Goal: Task Accomplishment & Management: Use online tool/utility

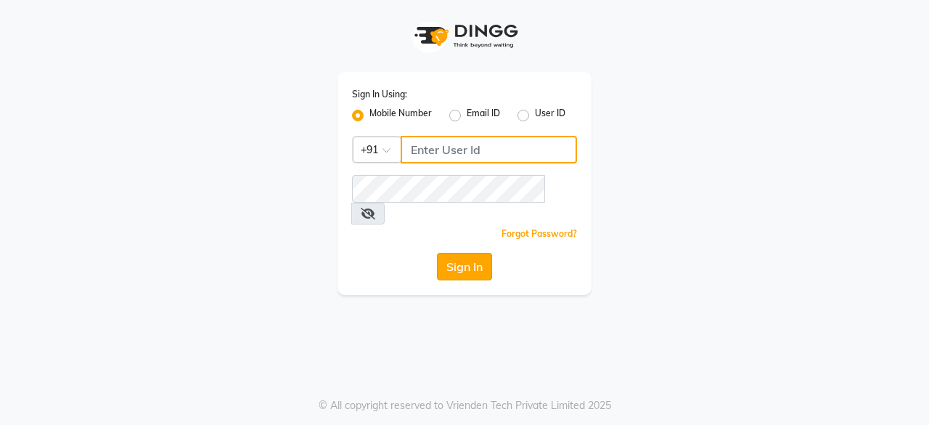
type input "8779795277"
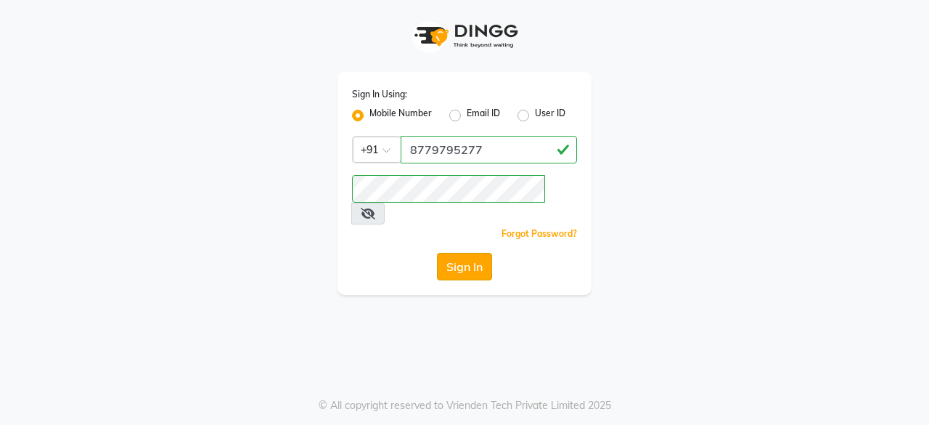
click at [467, 253] on button "Sign In" at bounding box center [464, 267] width 55 height 28
click at [463, 253] on button "Sign In" at bounding box center [464, 267] width 55 height 28
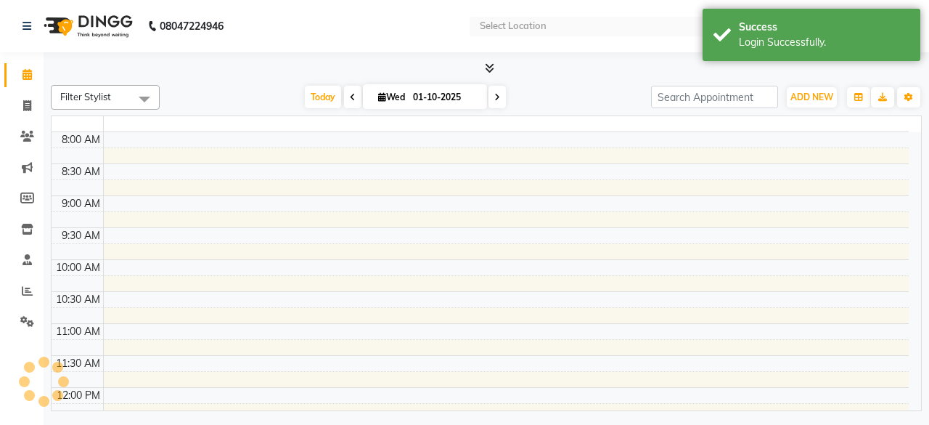
select select "en"
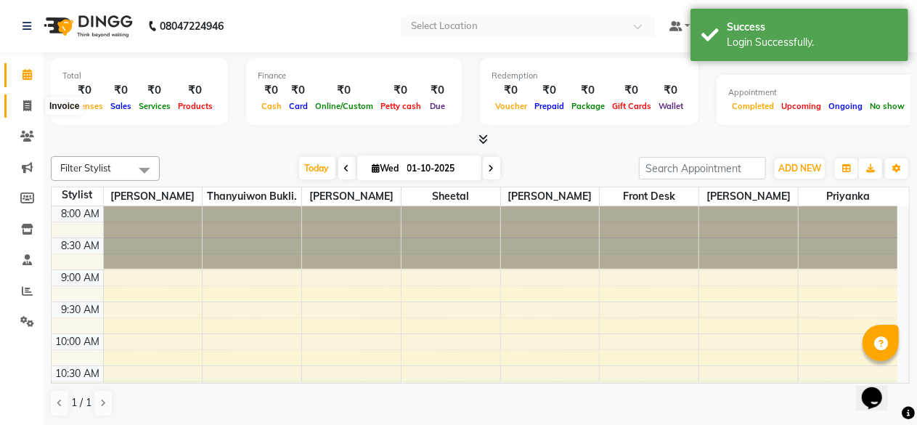
click at [29, 110] on icon at bounding box center [27, 105] width 8 height 11
select select "service"
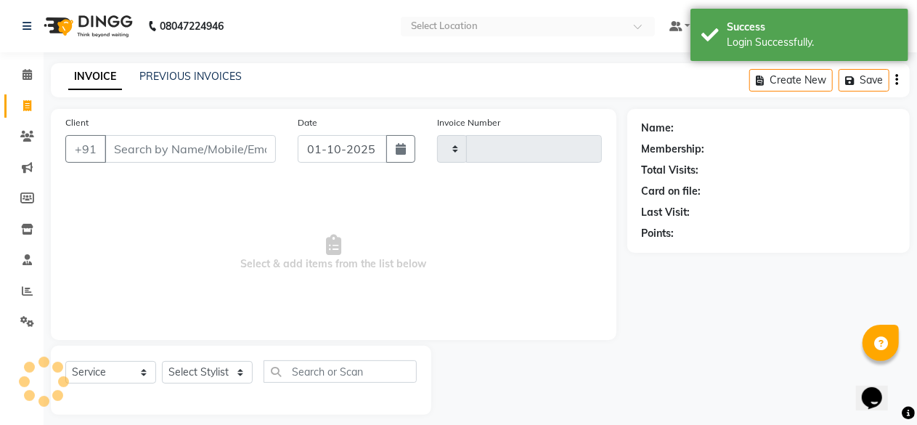
type input "0415"
select select "5812"
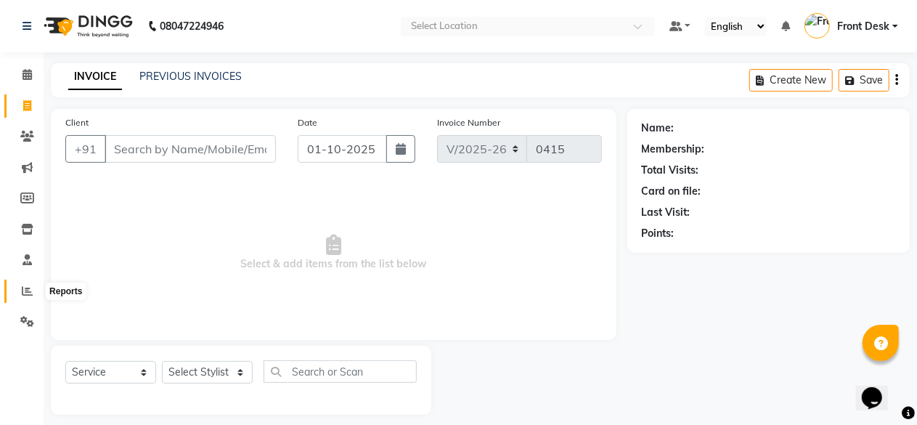
click at [24, 287] on icon at bounding box center [27, 290] width 11 height 11
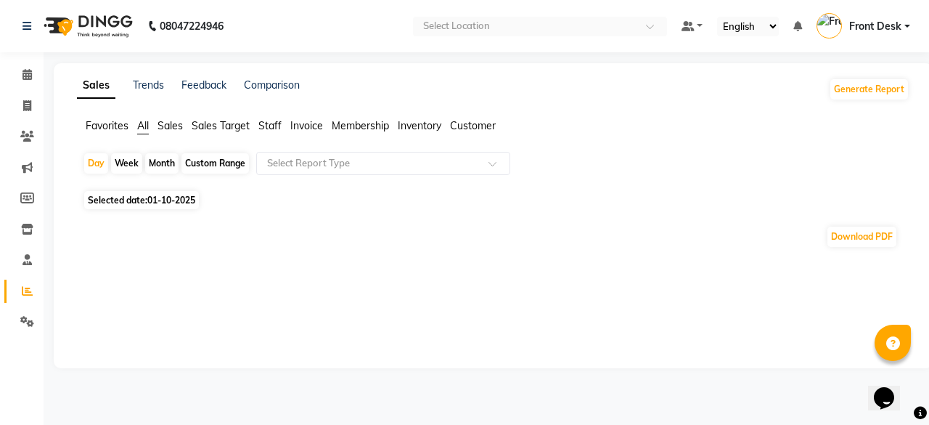
click at [164, 119] on span "Sales" at bounding box center [170, 125] width 25 height 13
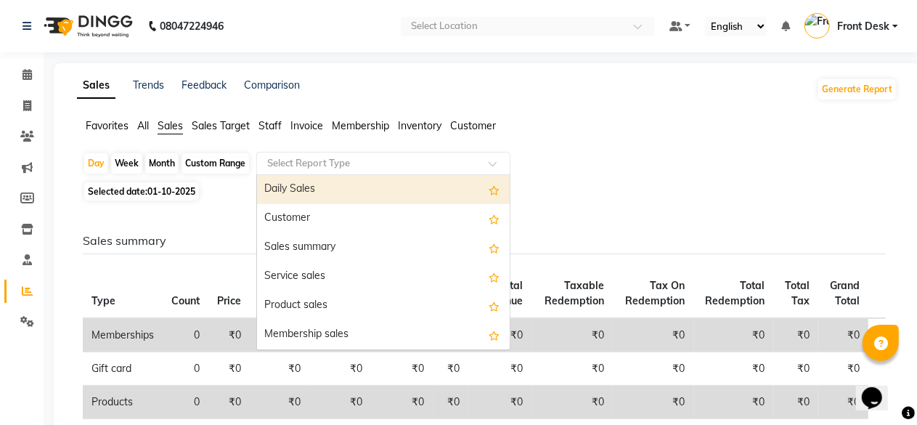
click at [293, 162] on input "text" at bounding box center [368, 163] width 209 height 15
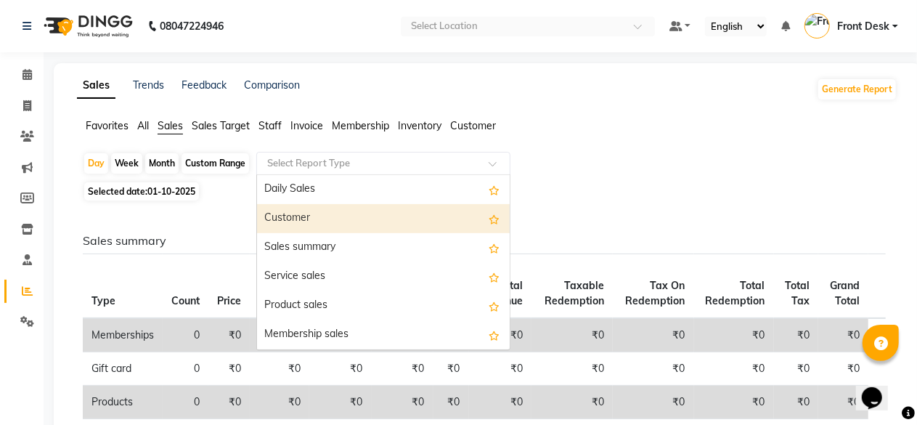
click at [293, 224] on div "Customer" at bounding box center [383, 218] width 253 height 29
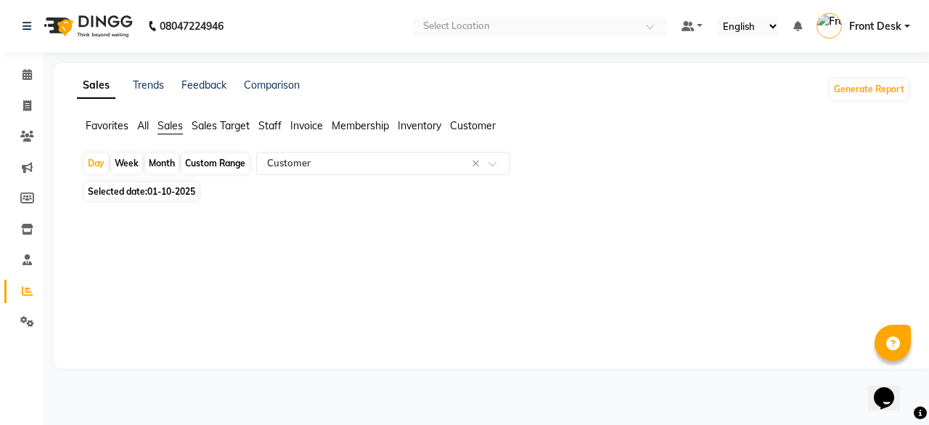
click at [163, 166] on div "Month" at bounding box center [161, 163] width 33 height 20
select select "10"
select select "2025"
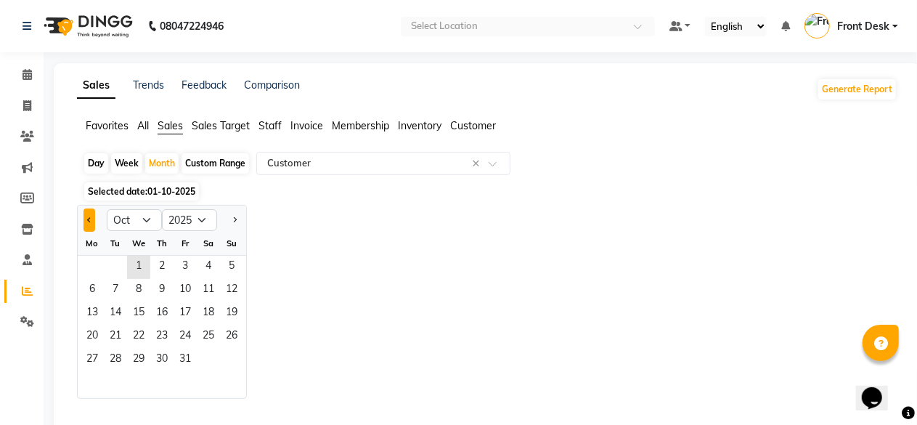
click at [84, 216] on button "Previous month" at bounding box center [89, 219] width 12 height 23
select select "9"
click at [86, 266] on span "1" at bounding box center [92, 267] width 23 height 23
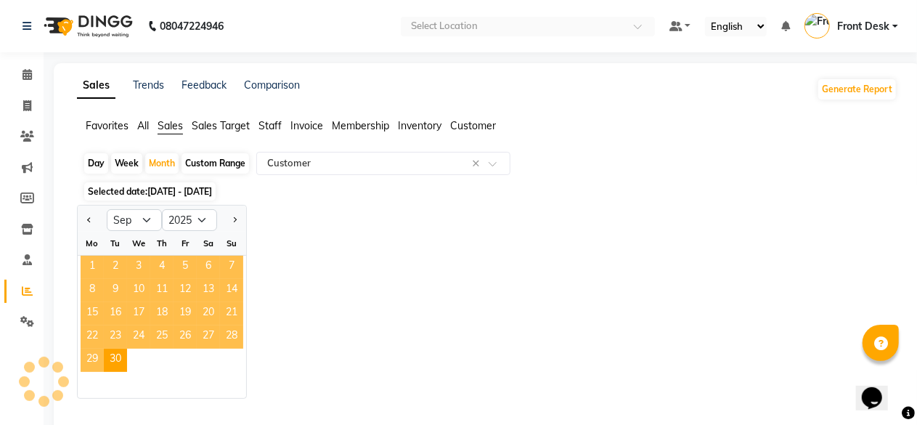
select select "full_report"
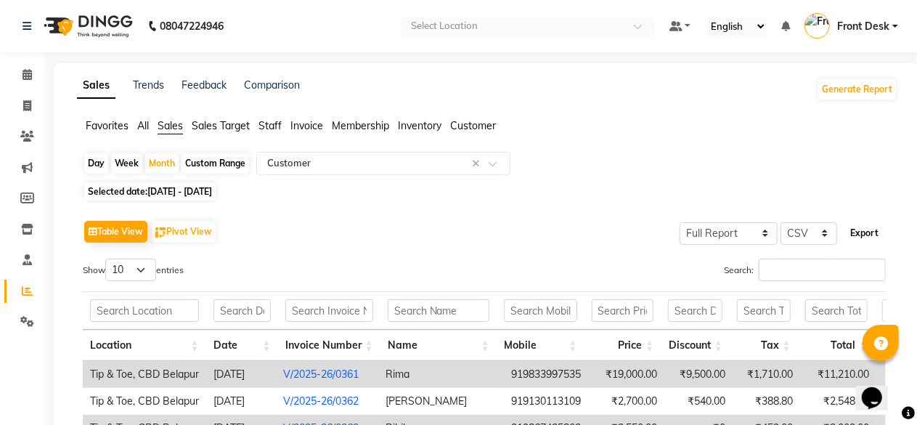
click at [868, 233] on button "Export" at bounding box center [864, 233] width 40 height 25
click at [806, 230] on select "Select CSV PDF" at bounding box center [808, 233] width 57 height 23
select select "pdf"
click at [782, 222] on select "Select CSV PDF" at bounding box center [808, 233] width 57 height 23
click at [852, 230] on button "Export" at bounding box center [864, 233] width 40 height 25
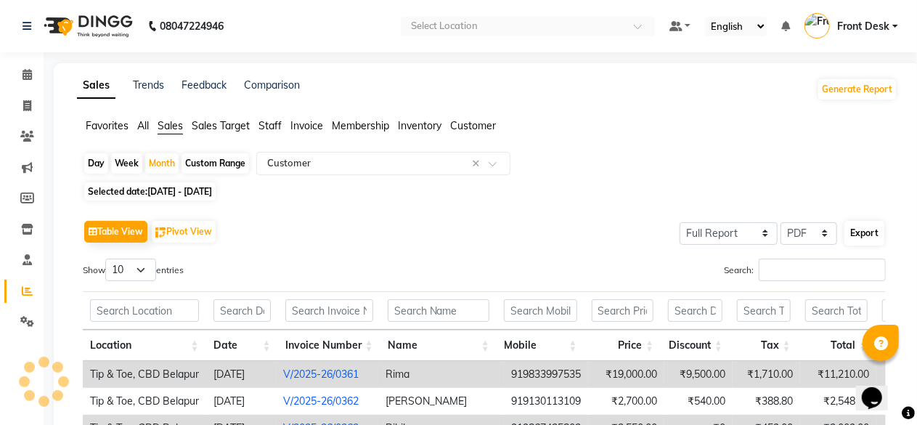
select select "monospace"
select select "12px"
select select "template_1"
select select "A4"
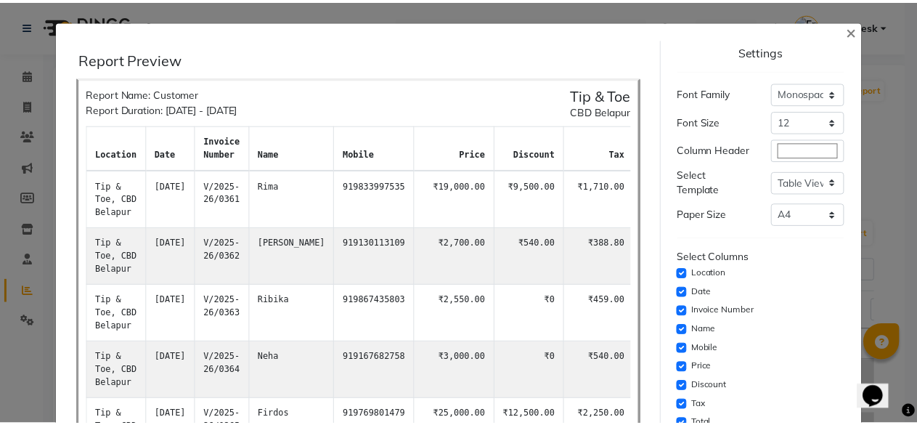
scroll to position [229, 0]
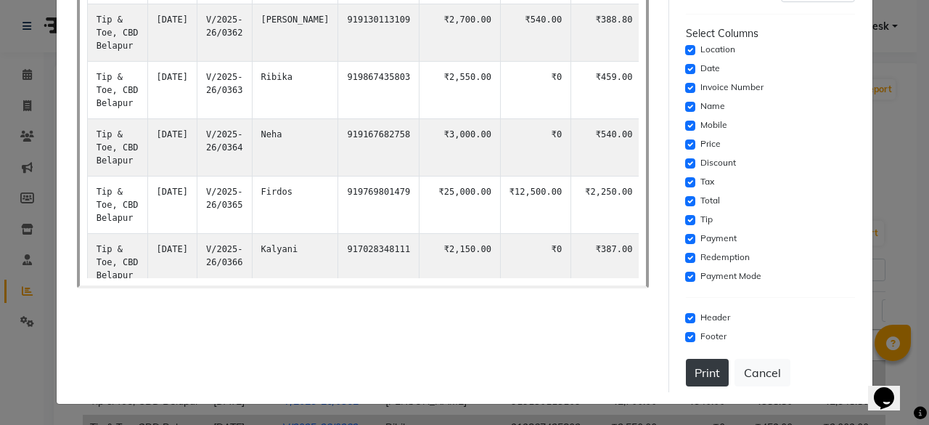
click at [700, 371] on button "Print" at bounding box center [707, 373] width 43 height 28
click at [762, 369] on button "Cancel" at bounding box center [763, 373] width 56 height 28
